Goal: Task Accomplishment & Management: Manage account settings

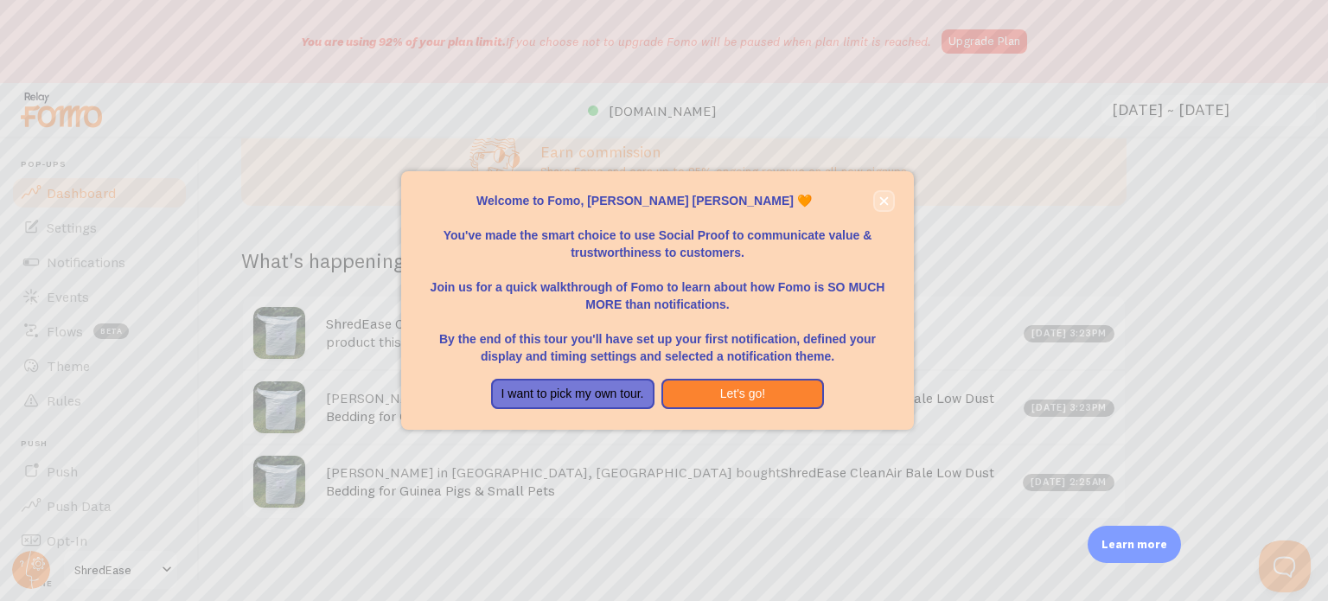
click at [886, 196] on icon "close," at bounding box center [884, 201] width 10 height 10
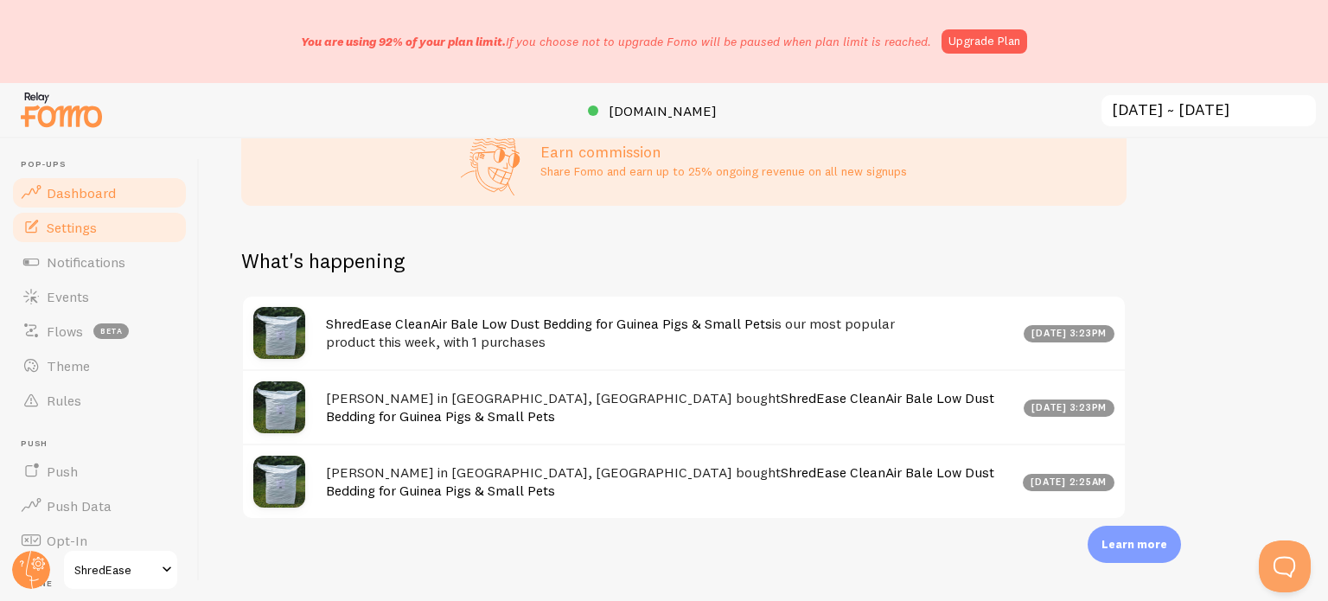
click at [74, 234] on span "Settings" at bounding box center [72, 227] width 50 height 17
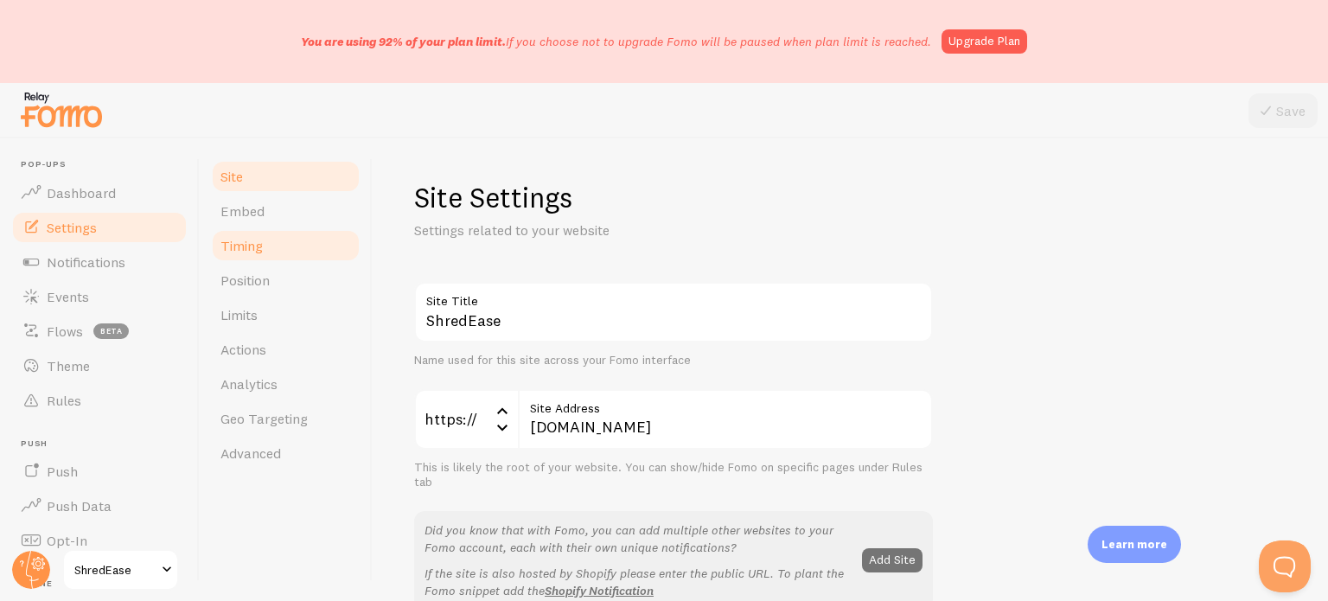
click at [269, 243] on link "Timing" at bounding box center [285, 245] width 151 height 35
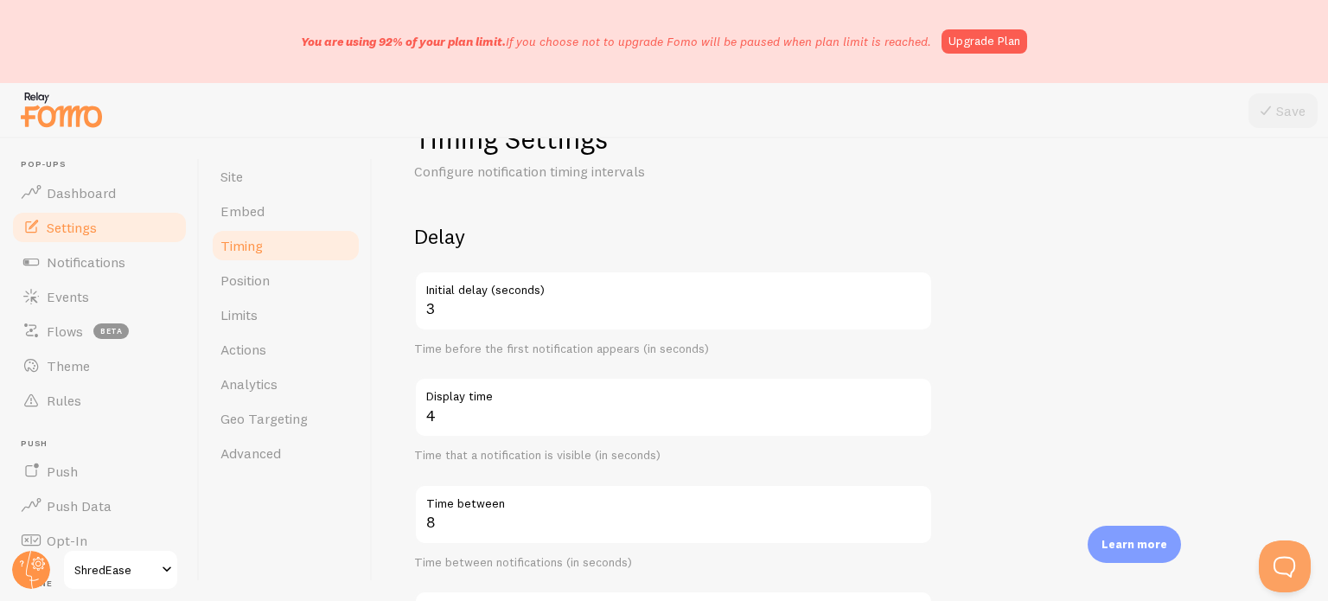
scroll to position [86, 0]
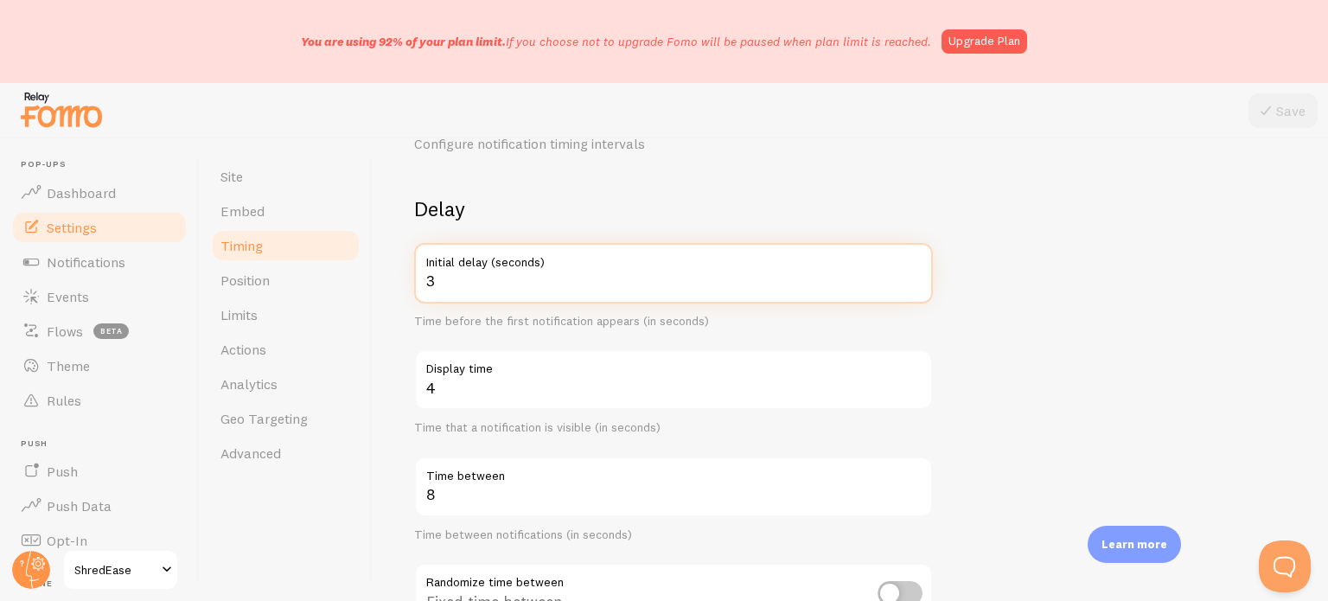
click at [457, 277] on input "3" at bounding box center [673, 273] width 519 height 61
click at [913, 276] on input "4" at bounding box center [673, 273] width 519 height 61
click at [913, 276] on input "5" at bounding box center [673, 273] width 519 height 61
click at [917, 287] on input "4" at bounding box center [673, 273] width 519 height 61
type input "3"
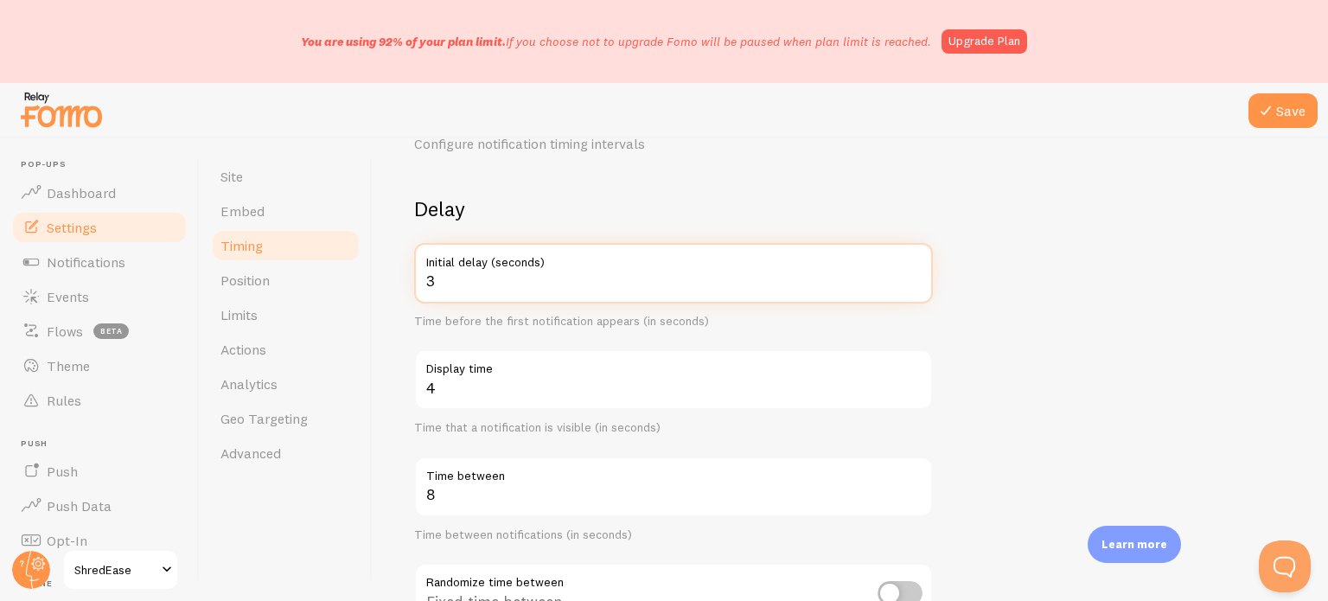
click at [916, 287] on input "3" at bounding box center [673, 273] width 519 height 61
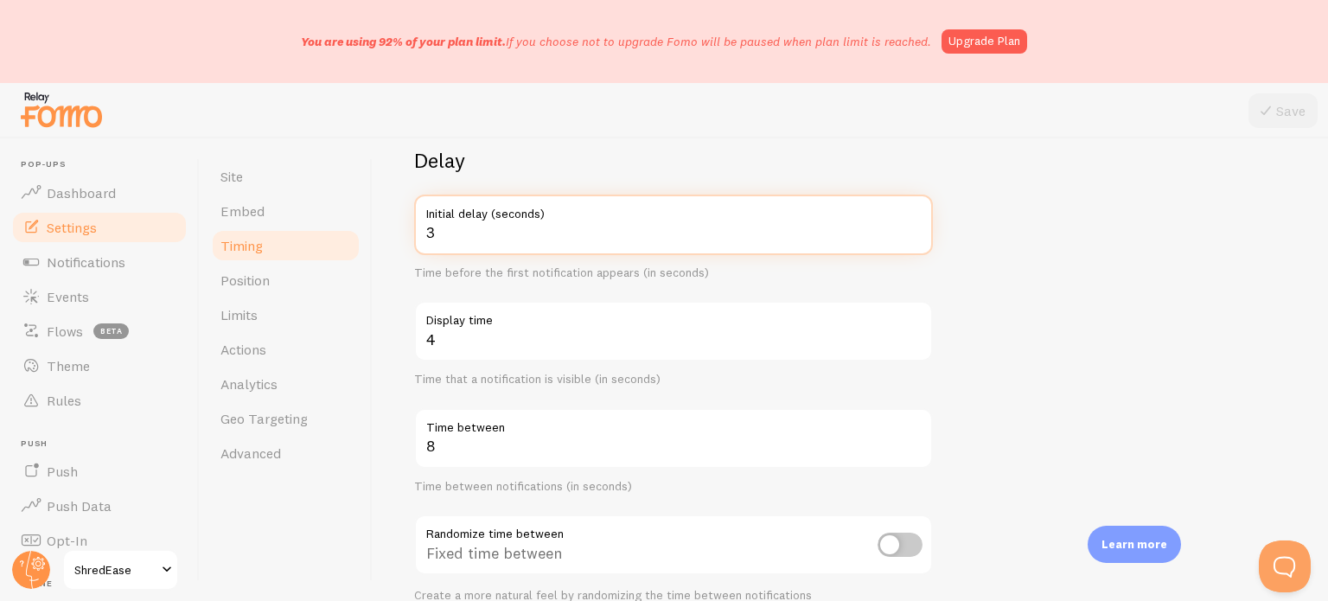
scroll to position [173, 0]
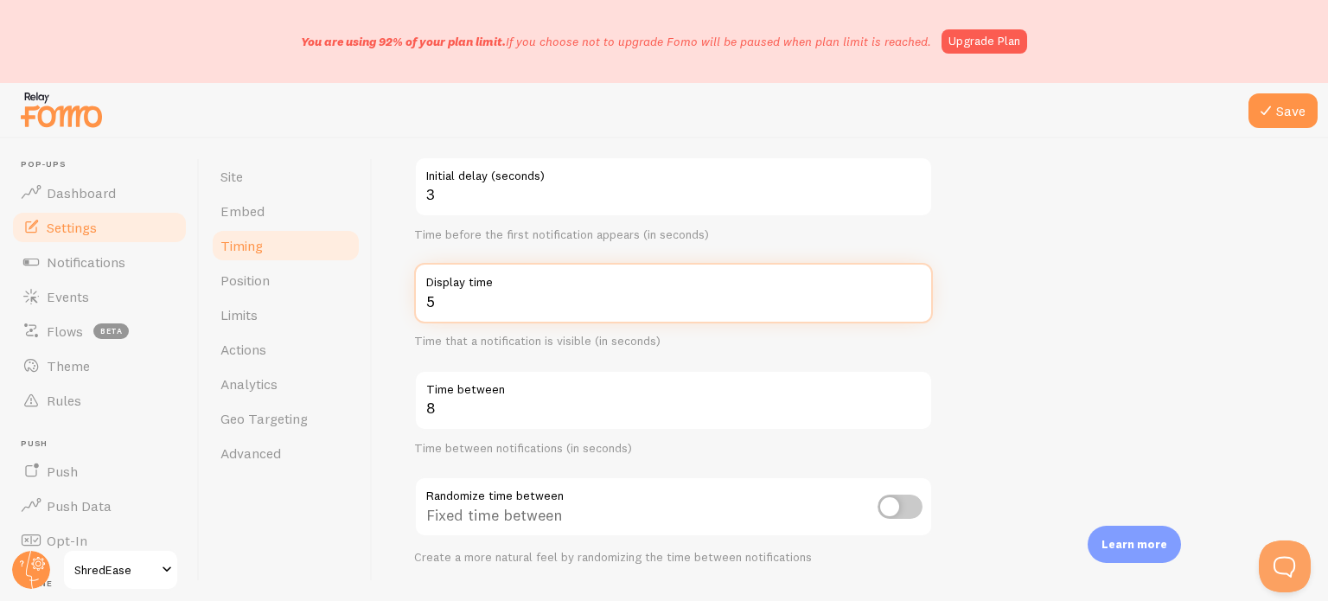
click at [915, 298] on input "5" at bounding box center [673, 293] width 519 height 61
click at [911, 297] on input "6" at bounding box center [673, 293] width 519 height 61
click at [911, 297] on input "7" at bounding box center [673, 293] width 519 height 61
click at [911, 297] on input "8" at bounding box center [673, 293] width 519 height 61
click at [911, 297] on input "9" at bounding box center [673, 293] width 519 height 61
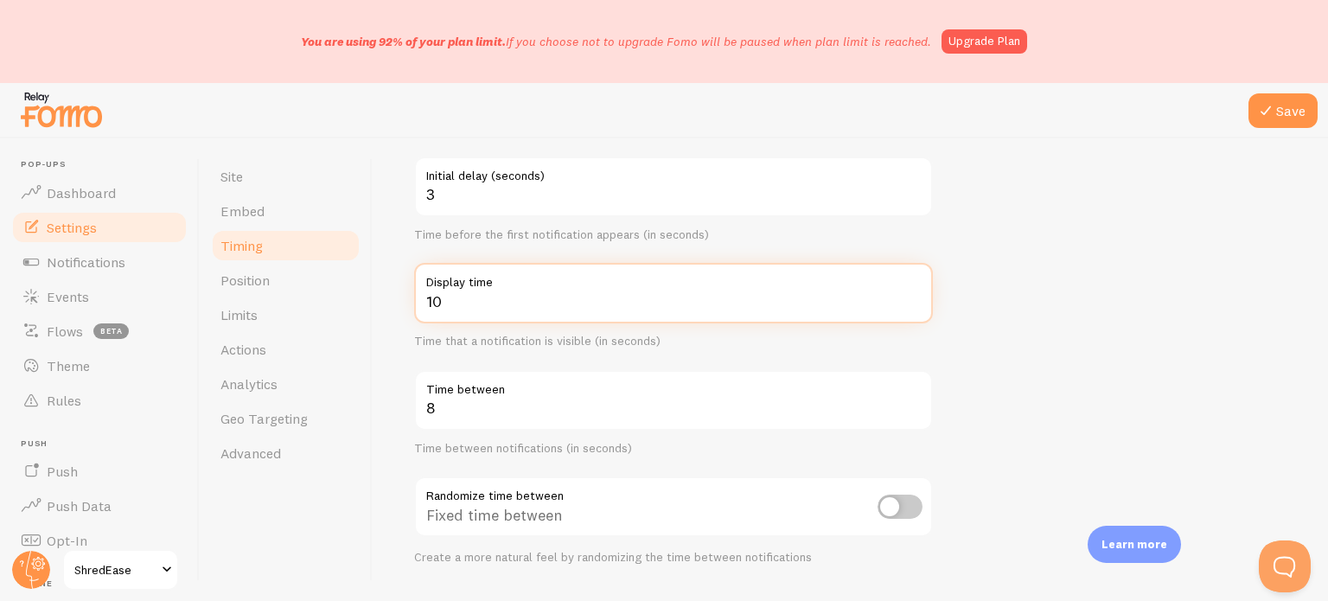
type input "10"
click at [911, 297] on input "10" at bounding box center [673, 293] width 519 height 61
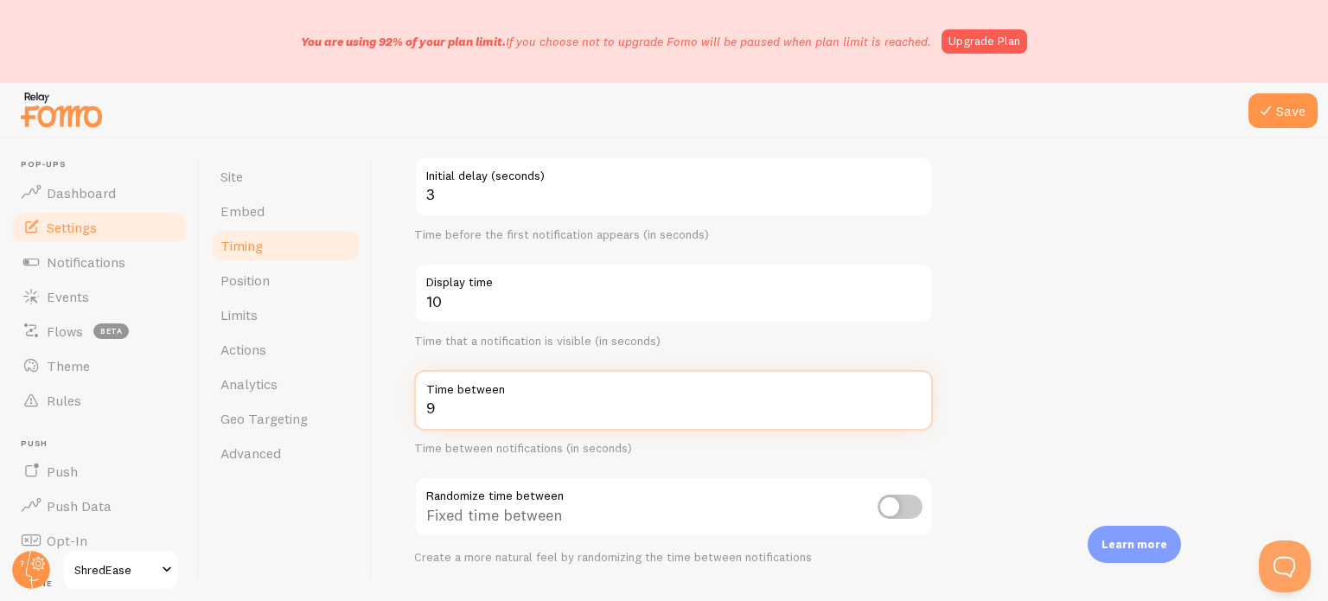
click at [917, 406] on input "9" at bounding box center [673, 400] width 519 height 61
click at [915, 404] on input "10" at bounding box center [673, 400] width 519 height 61
click at [915, 404] on input "11" at bounding box center [673, 400] width 519 height 61
type input "12"
click at [915, 404] on input "12" at bounding box center [673, 400] width 519 height 61
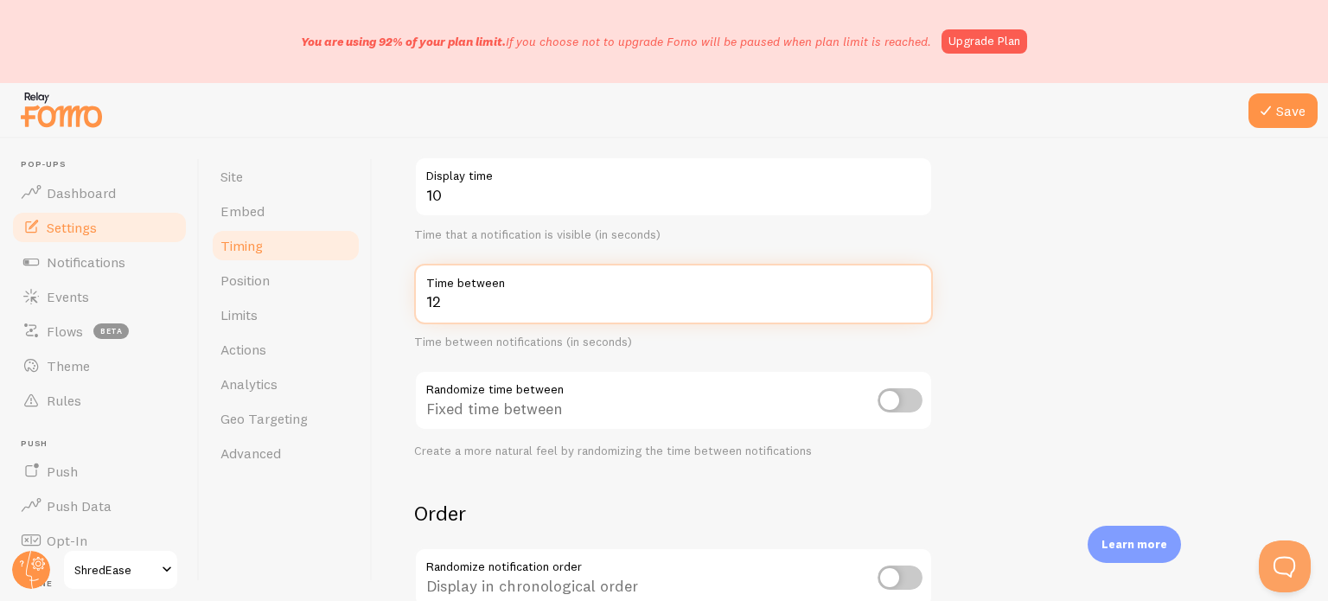
scroll to position [0, 0]
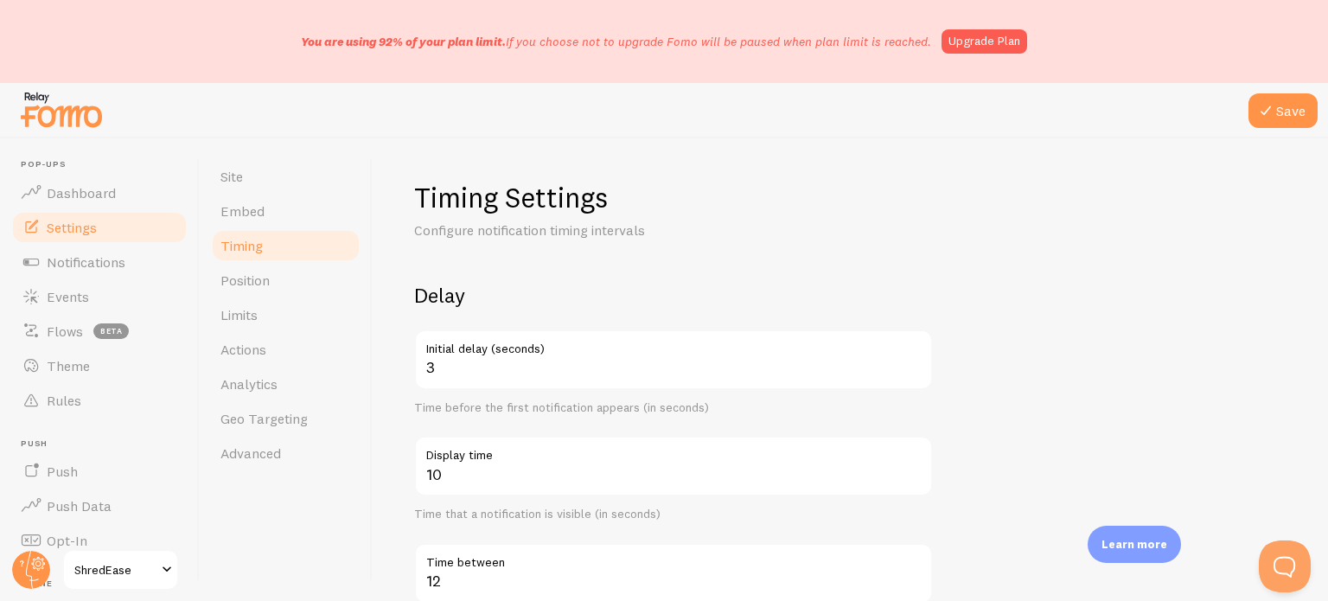
click at [561, 353] on label "Initial delay (seconds)" at bounding box center [673, 343] width 519 height 29
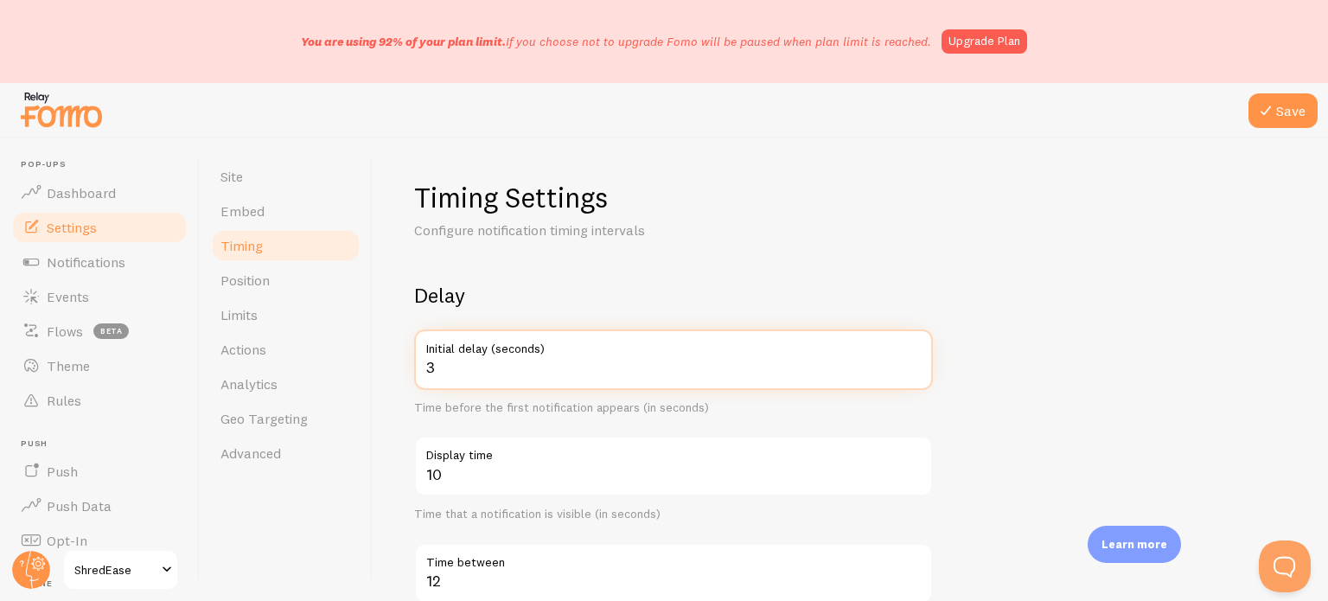
click at [561, 353] on input "3" at bounding box center [673, 359] width 519 height 61
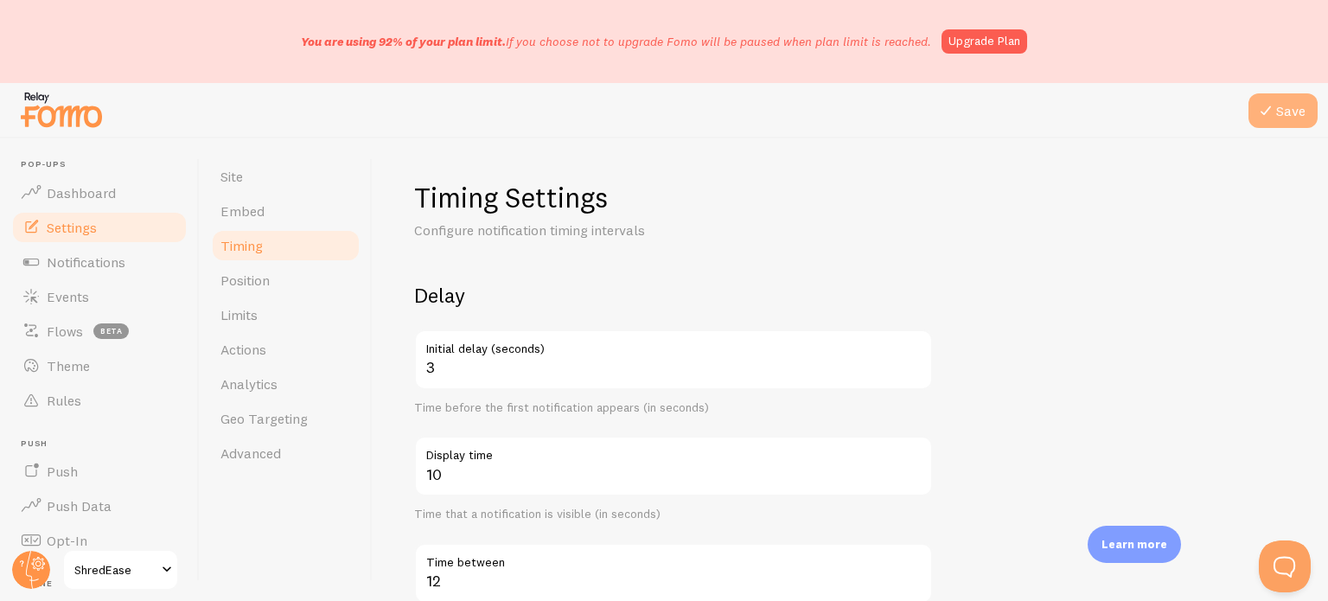
click at [1264, 103] on icon at bounding box center [1266, 110] width 21 height 21
